Goal: Find specific page/section: Find specific page/section

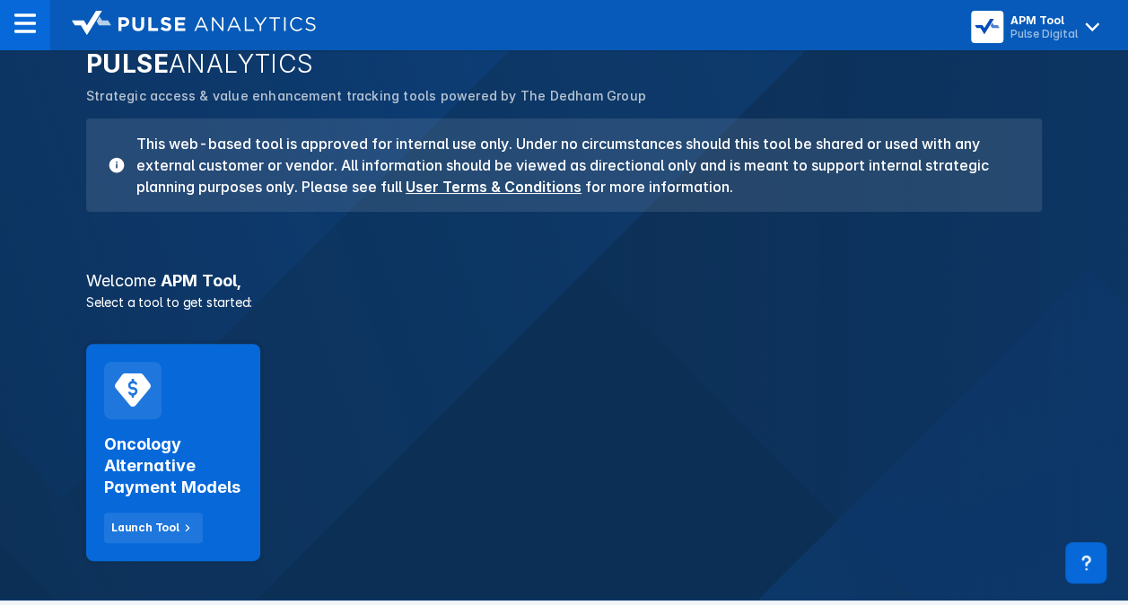
scroll to position [135, 0]
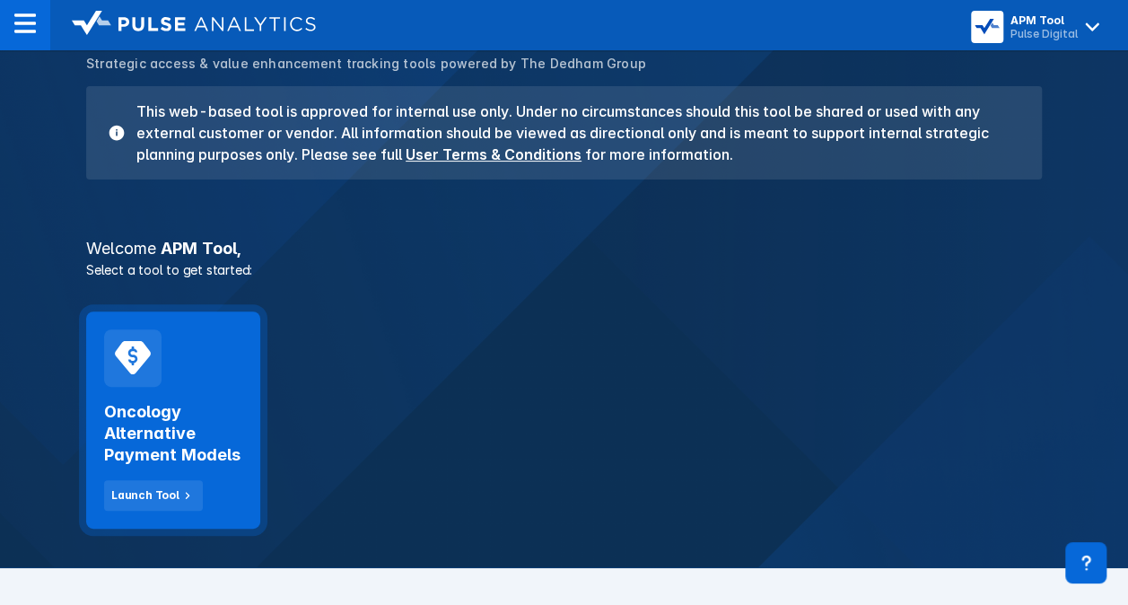
click at [127, 380] on div at bounding box center [132, 357] width 57 height 57
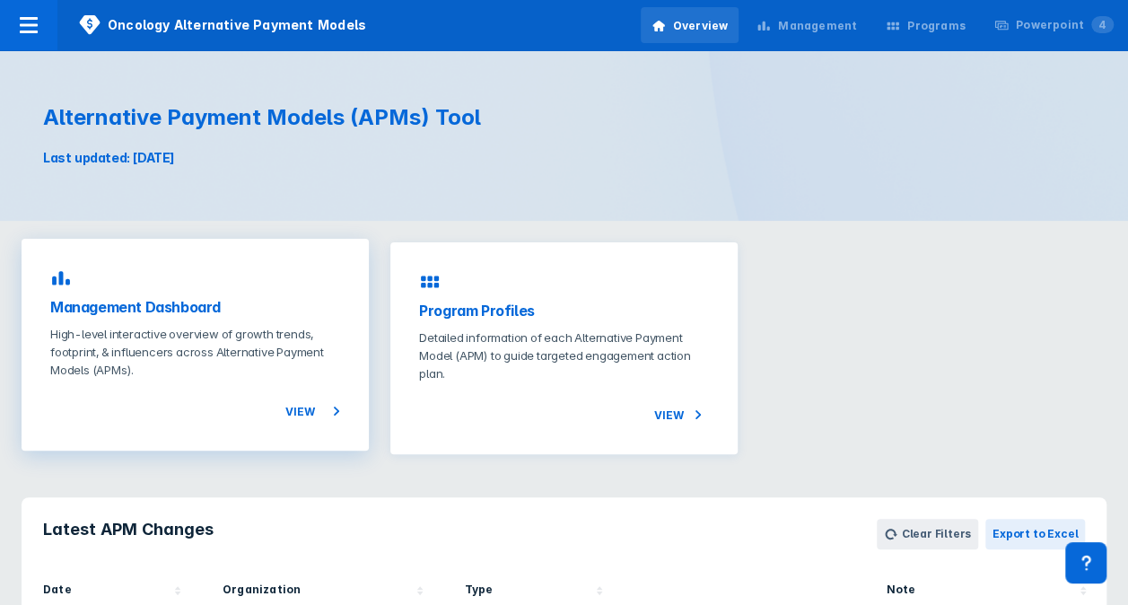
scroll to position [363, 0]
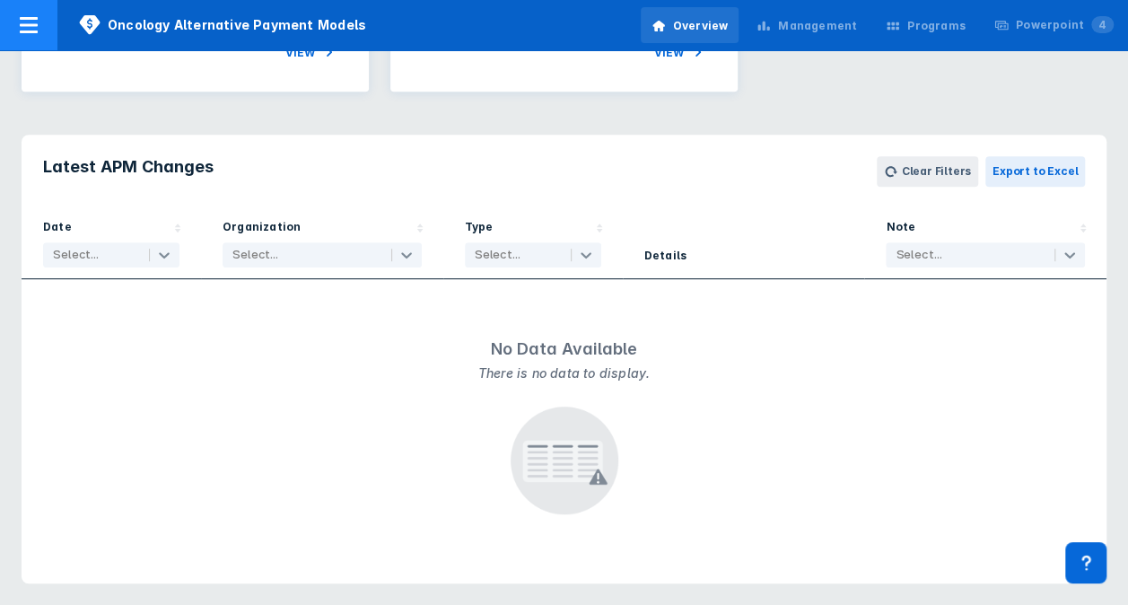
click at [32, 22] on icon at bounding box center [29, 25] width 22 height 22
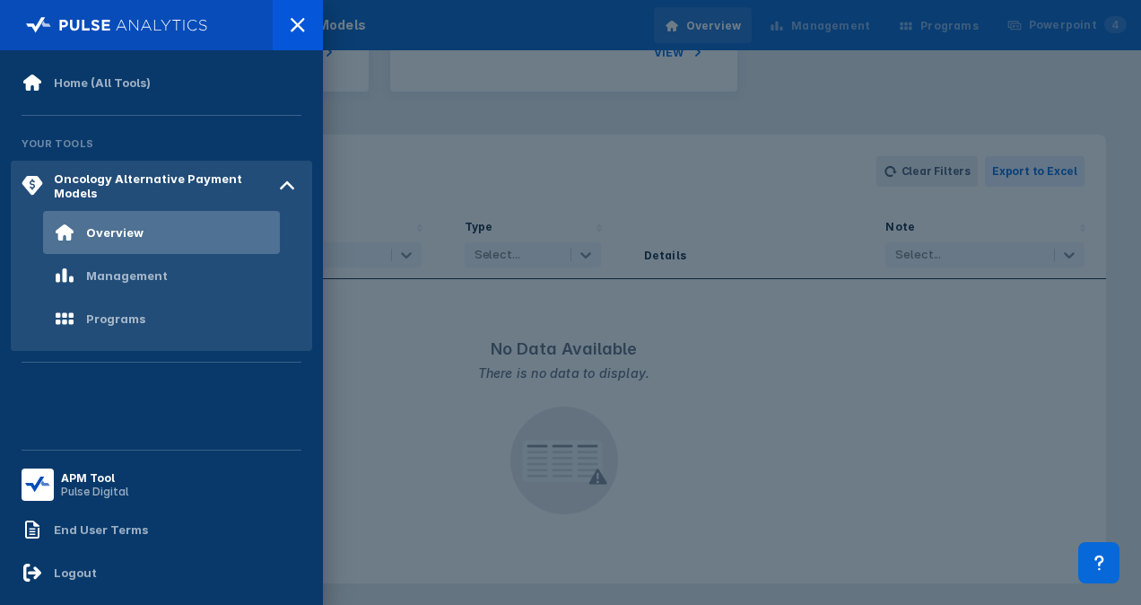
click at [413, 270] on div at bounding box center [570, 302] width 1141 height 605
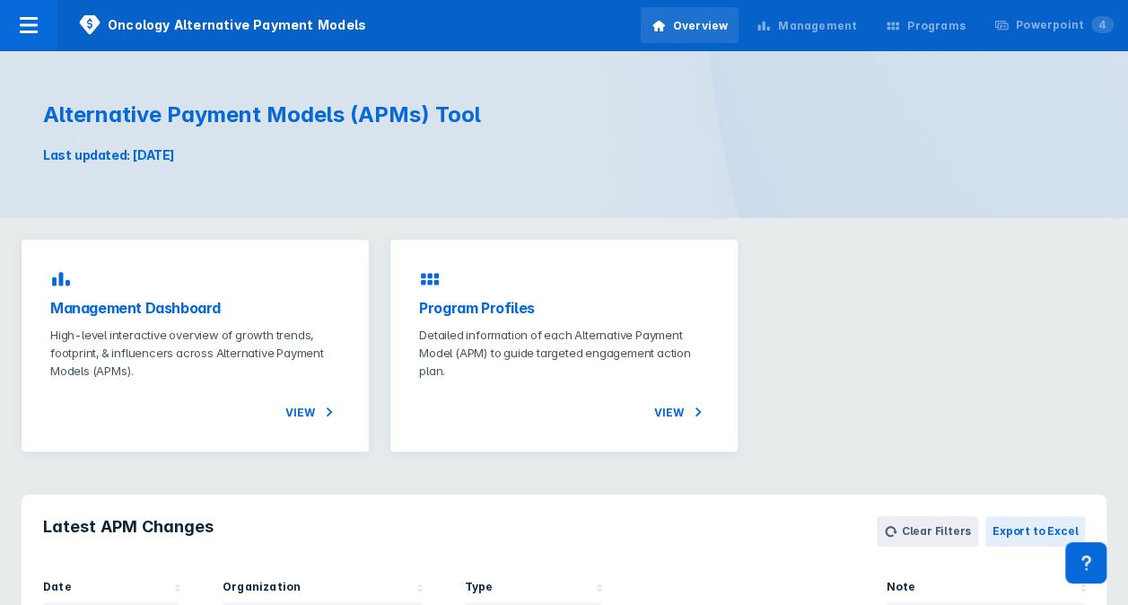
scroll to position [0, 0]
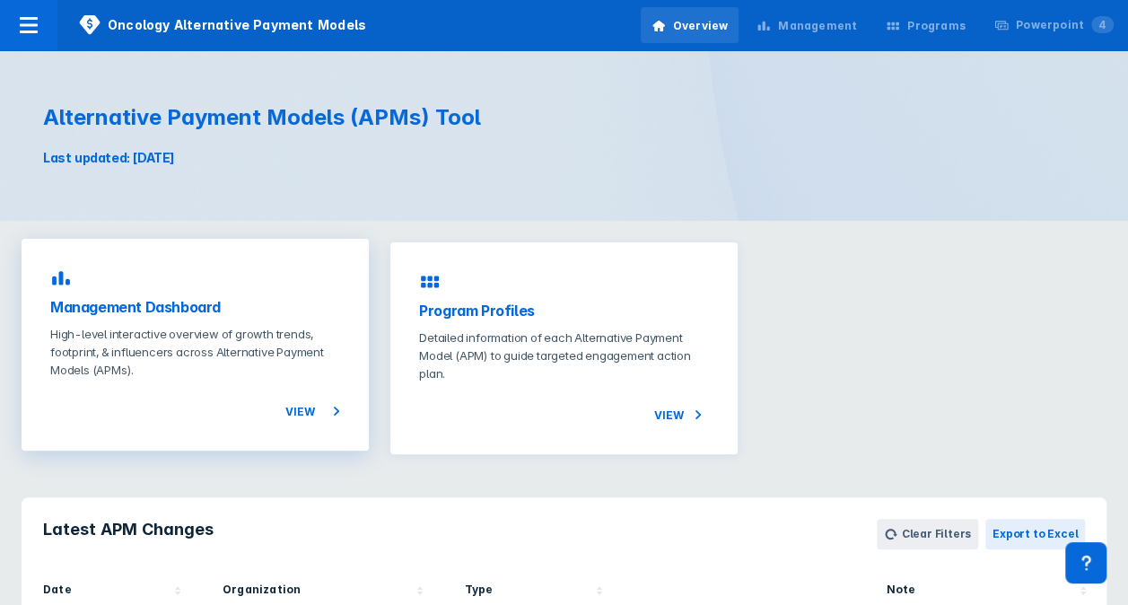
click at [181, 337] on p "High-level interactive overview of growth trends, footprint, & influencers acro…" at bounding box center [195, 352] width 290 height 54
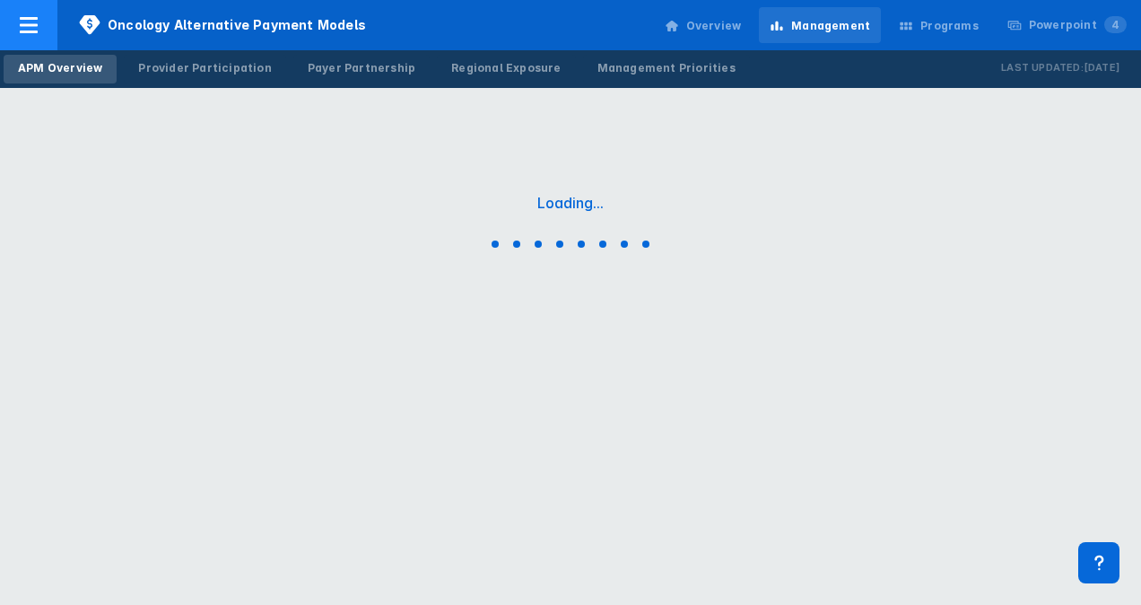
click at [20, 27] on icon at bounding box center [29, 25] width 22 height 22
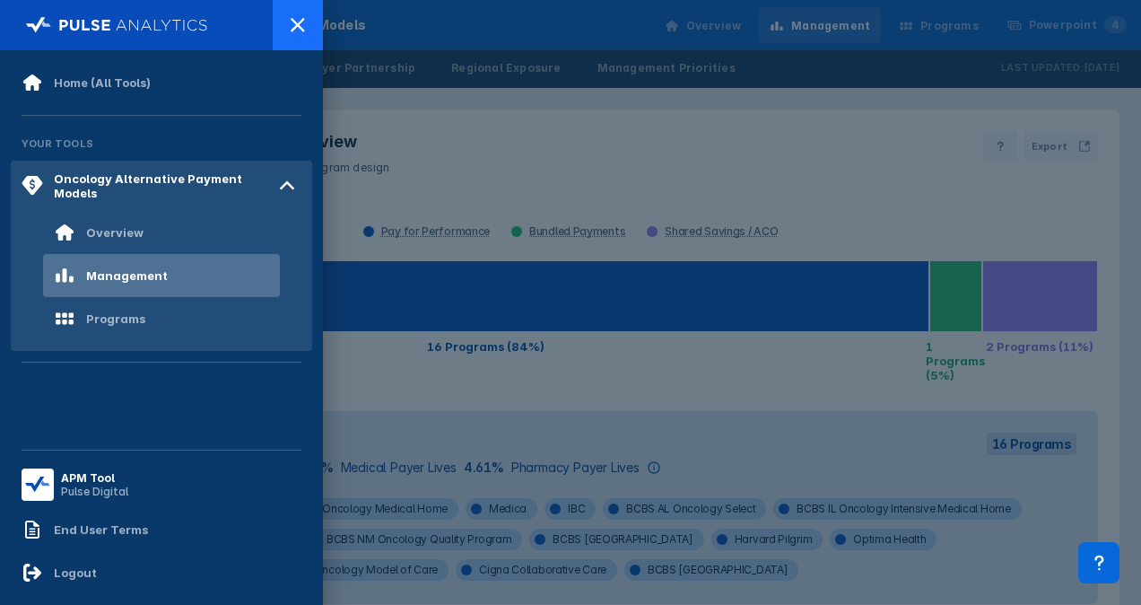
click at [298, 29] on icon at bounding box center [298, 25] width 22 height 22
